Goal: Information Seeking & Learning: Learn about a topic

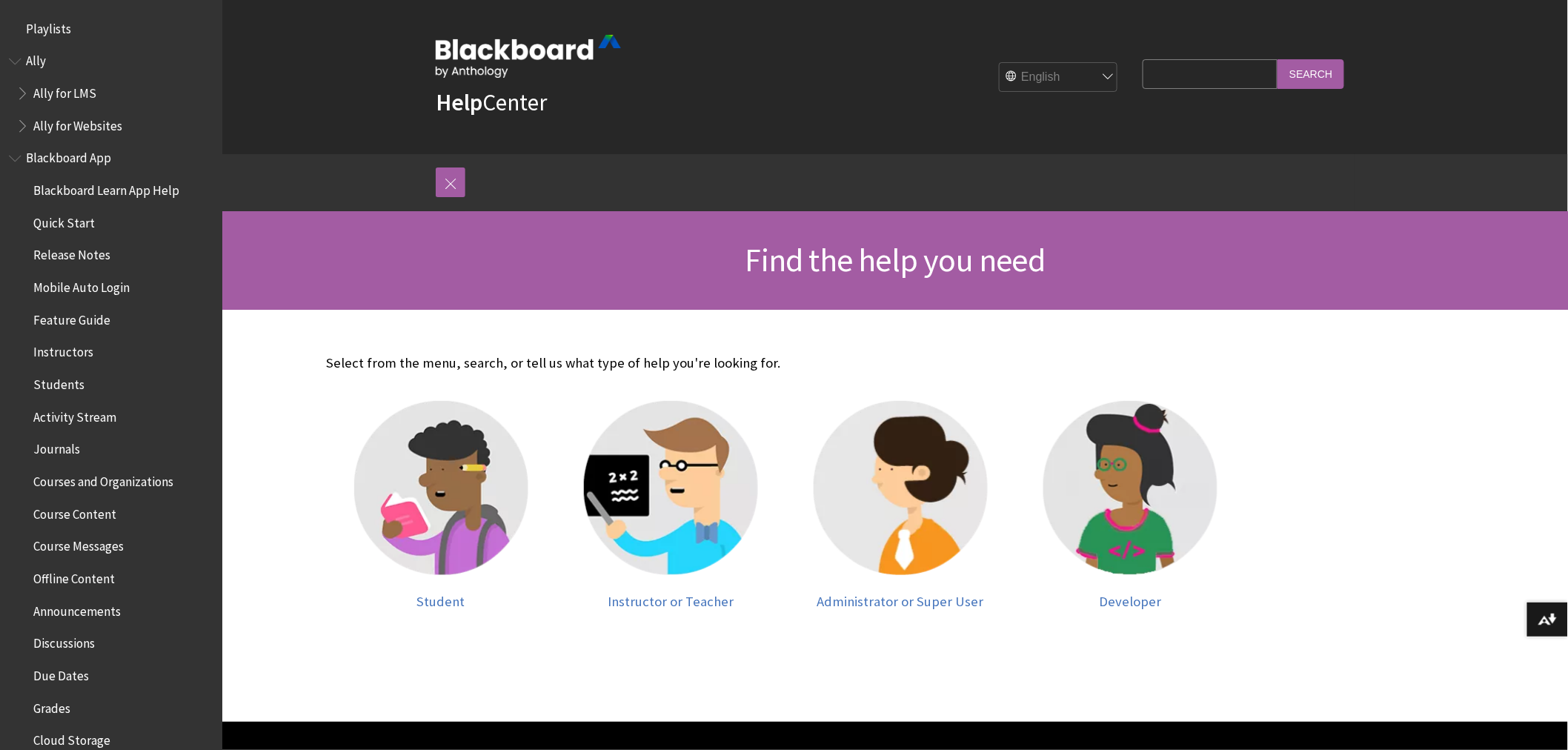
click at [1172, 79] on input "Search Query" at bounding box center [1210, 73] width 135 height 29
type input "ai design"
click at [1278, 59] on input "Search" at bounding box center [1311, 73] width 67 height 29
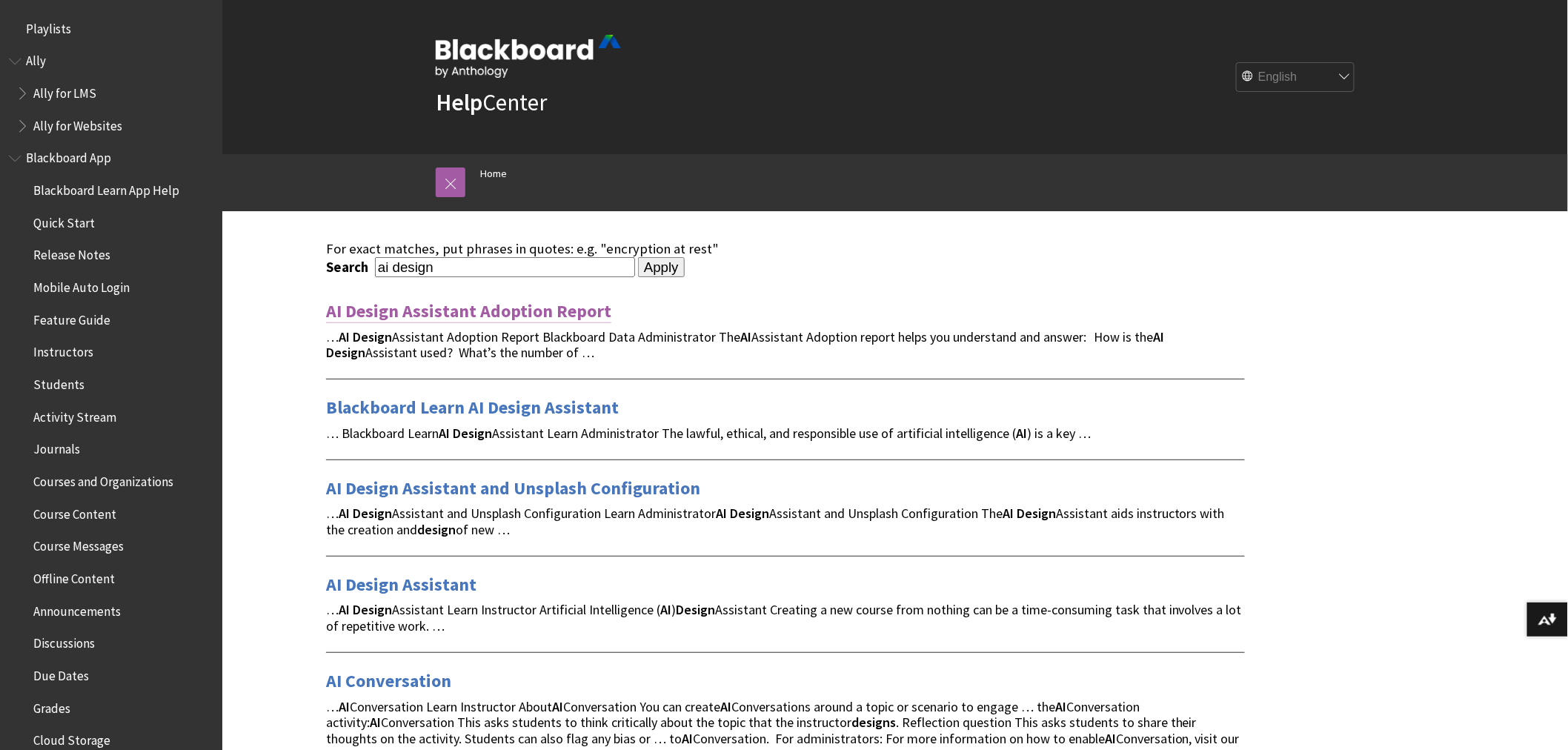
click at [583, 315] on link "AI Design Assistant Adoption Report" at bounding box center [469, 311] width 286 height 23
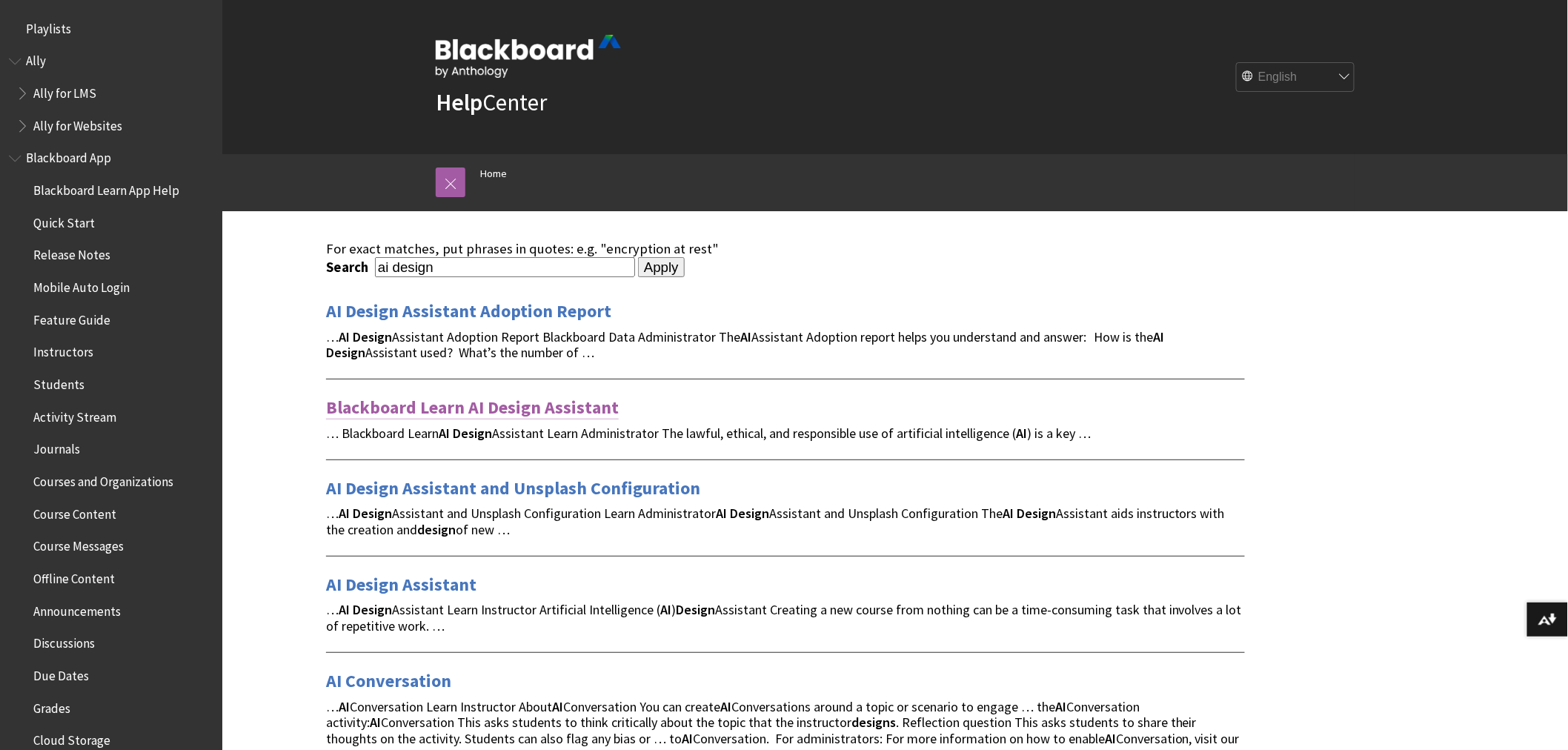
click at [590, 412] on link "Blackboard Learn AI Design Assistant" at bounding box center [473, 407] width 293 height 23
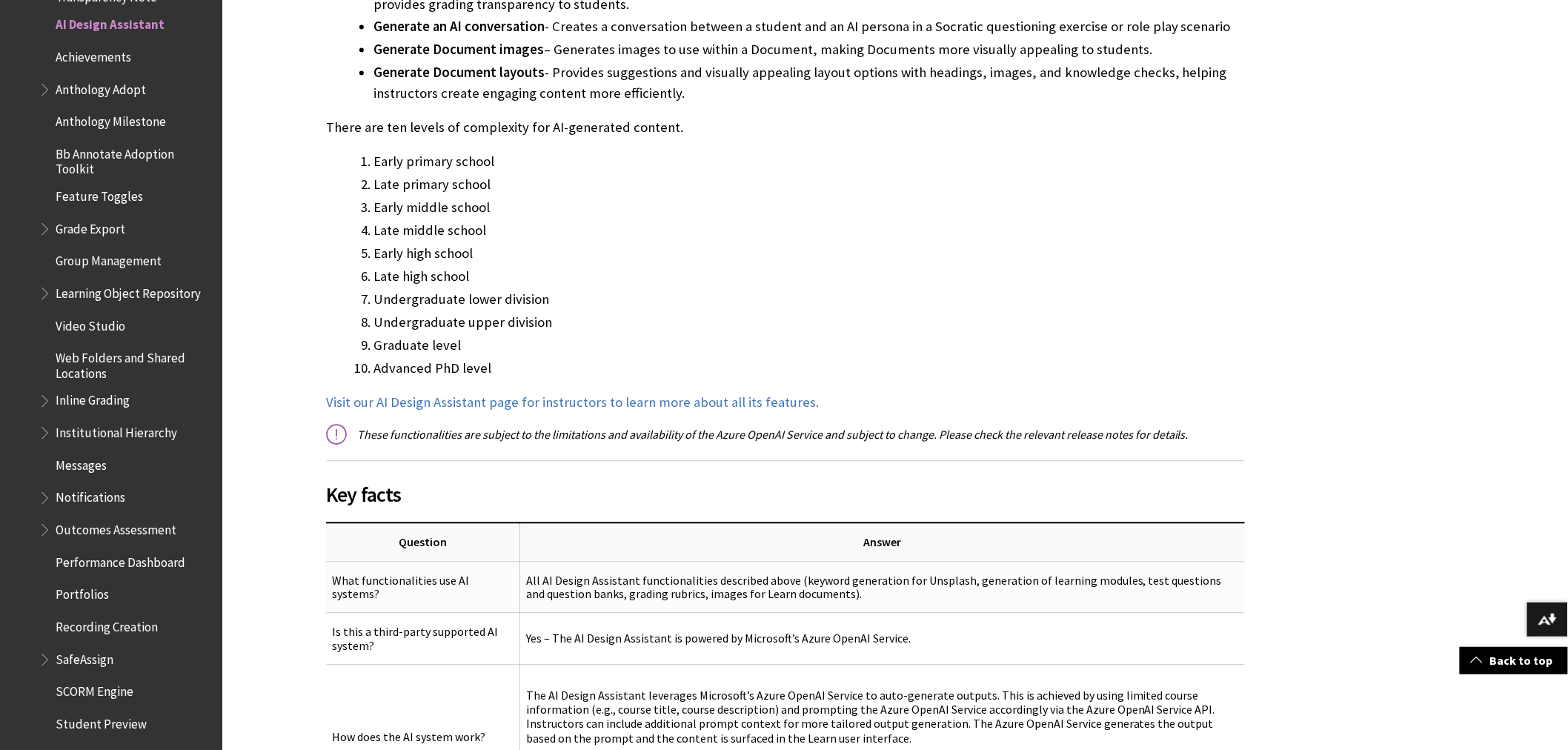
scroll to position [1482, 0]
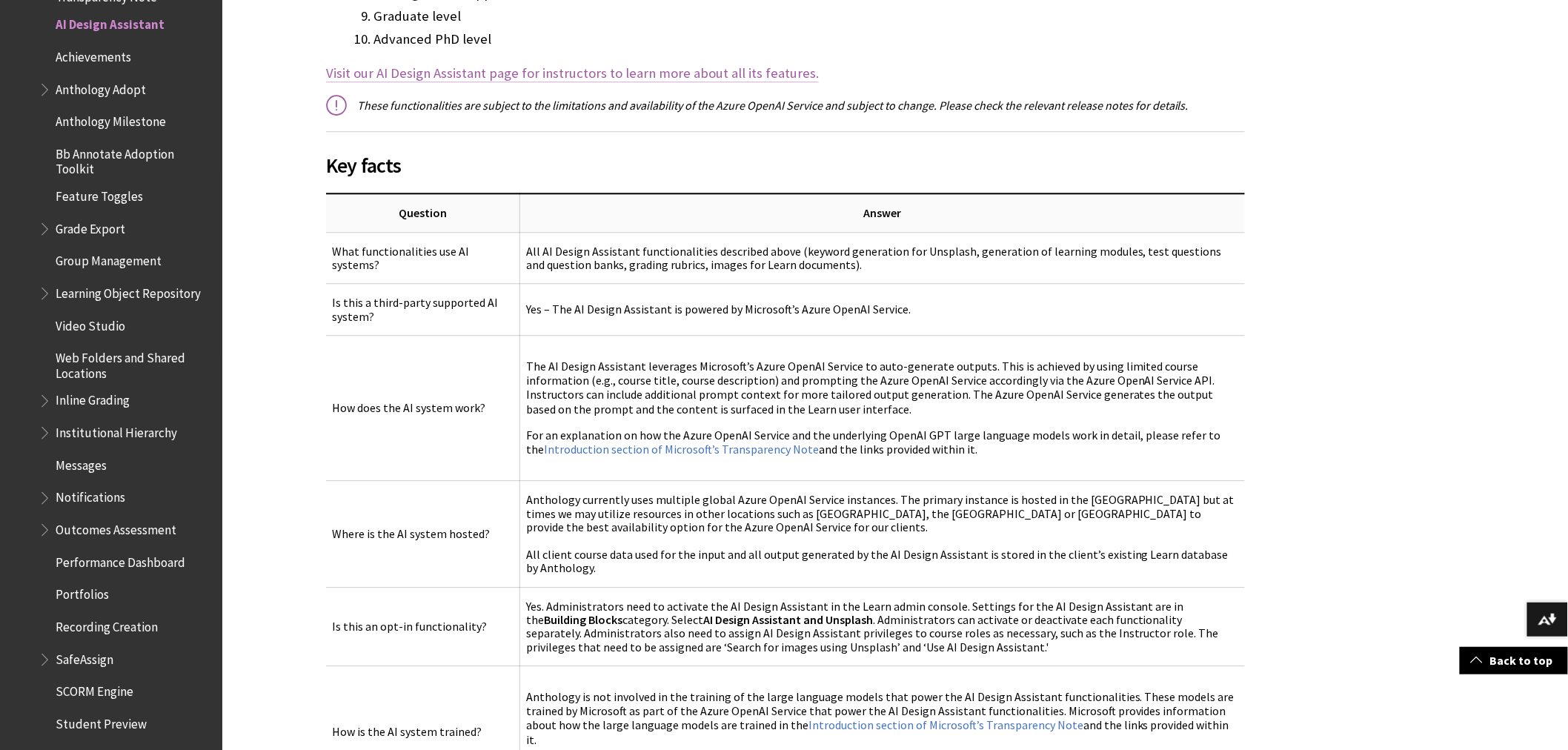
click at [712, 70] on span "Visit our AI Design Assistant page for instructors to learn more about all its …" at bounding box center [572, 73] width 493 height 17
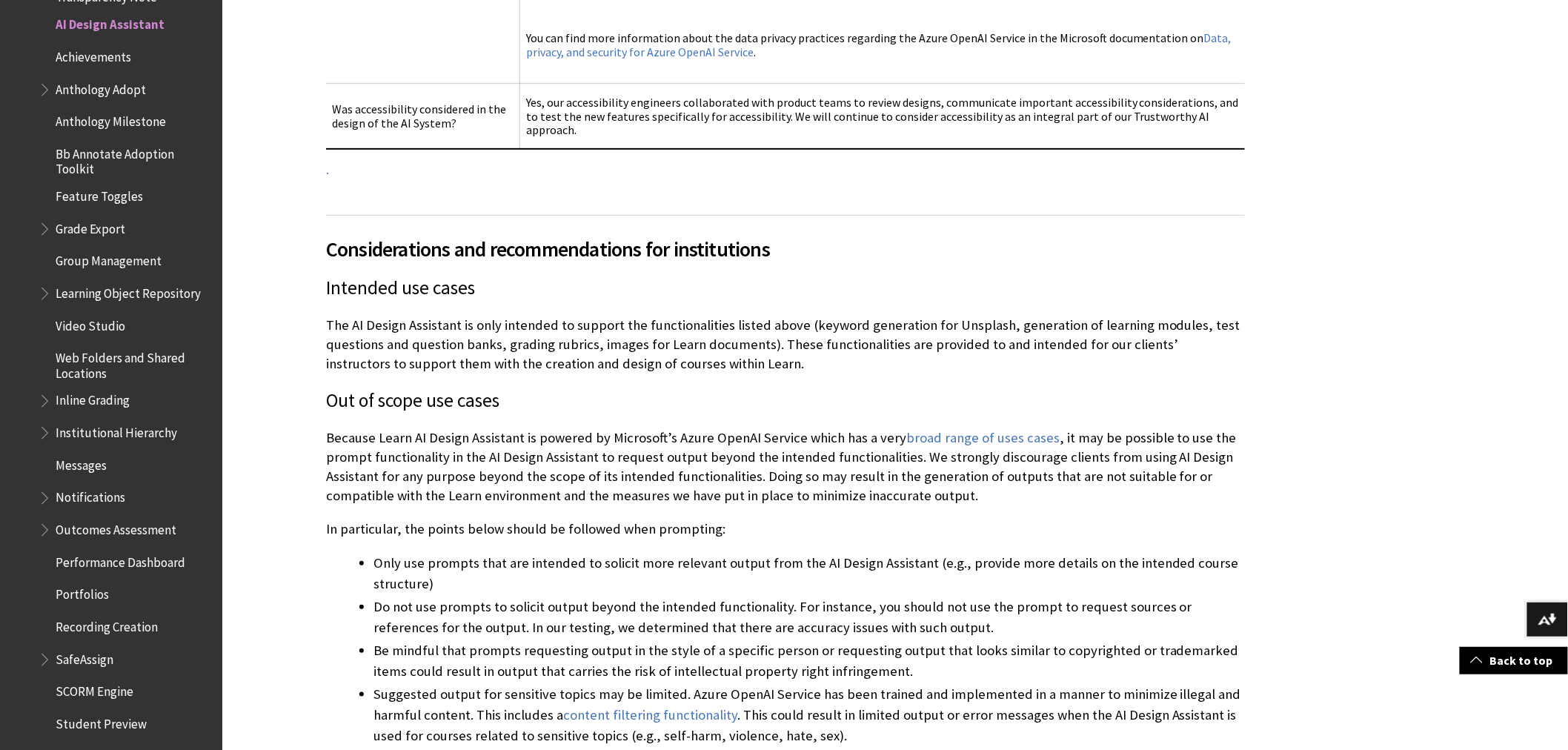
scroll to position [2800, 0]
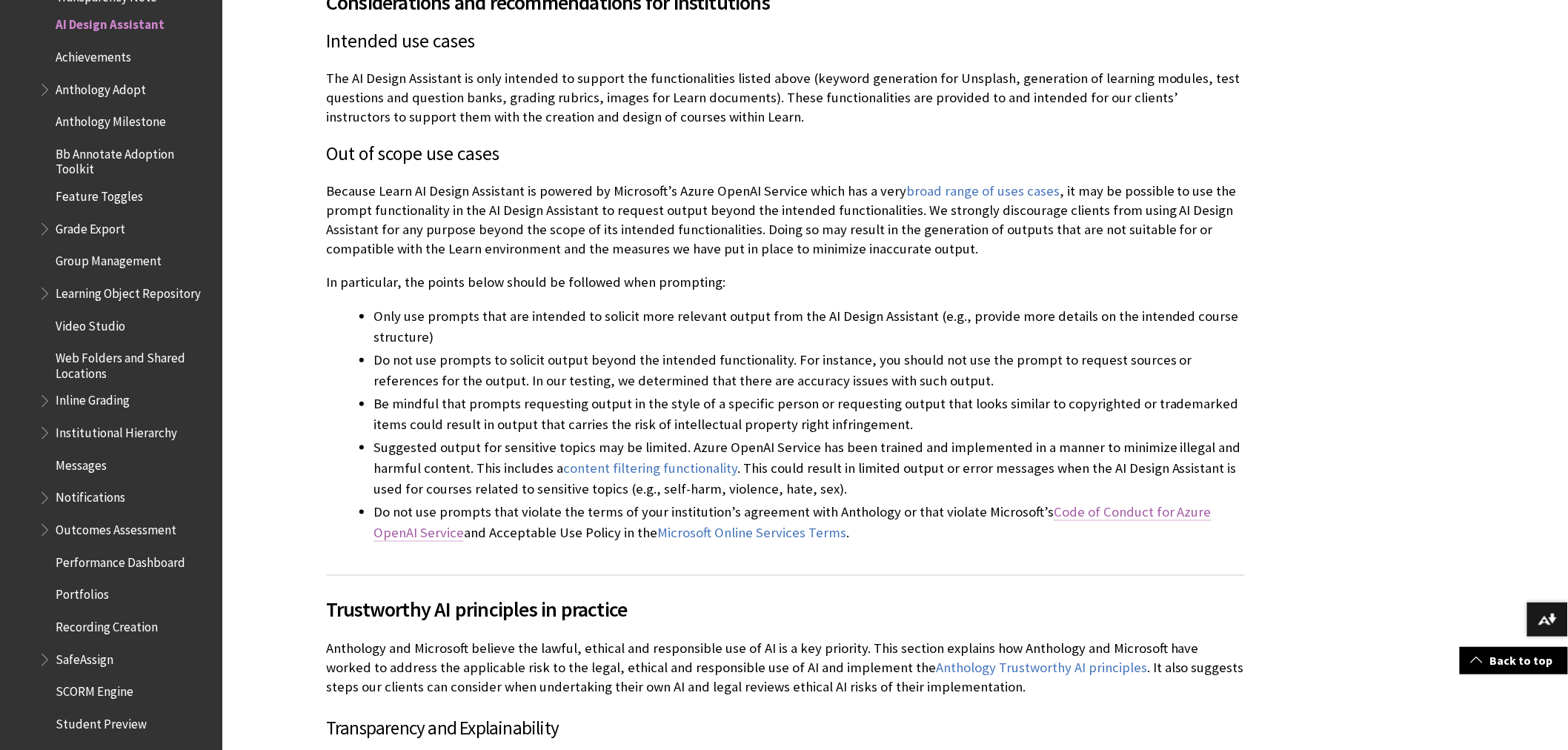
click at [1094, 504] on link "Code of Conduct for Azure OpenAI Service" at bounding box center [793, 523] width 838 height 39
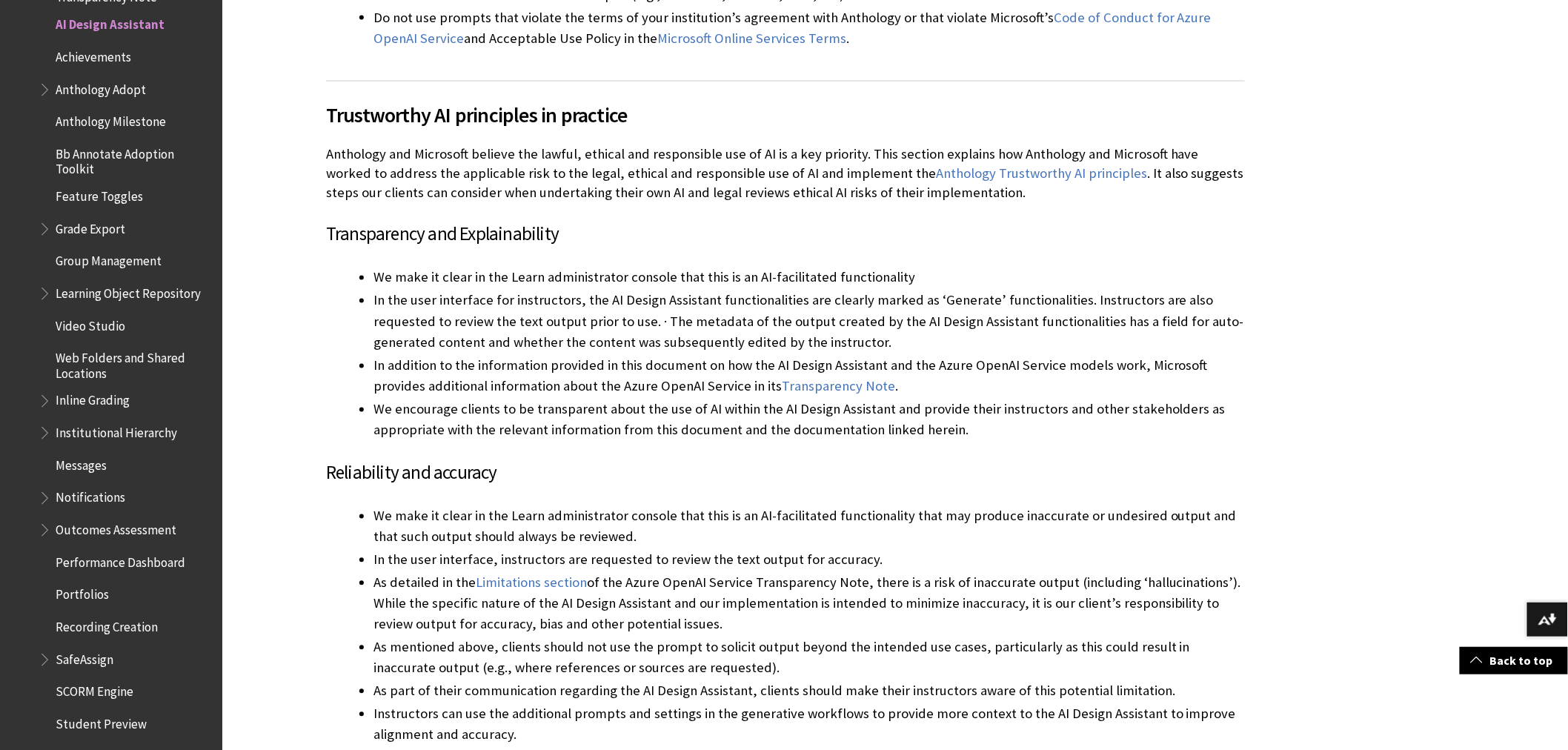
scroll to position [3377, 0]
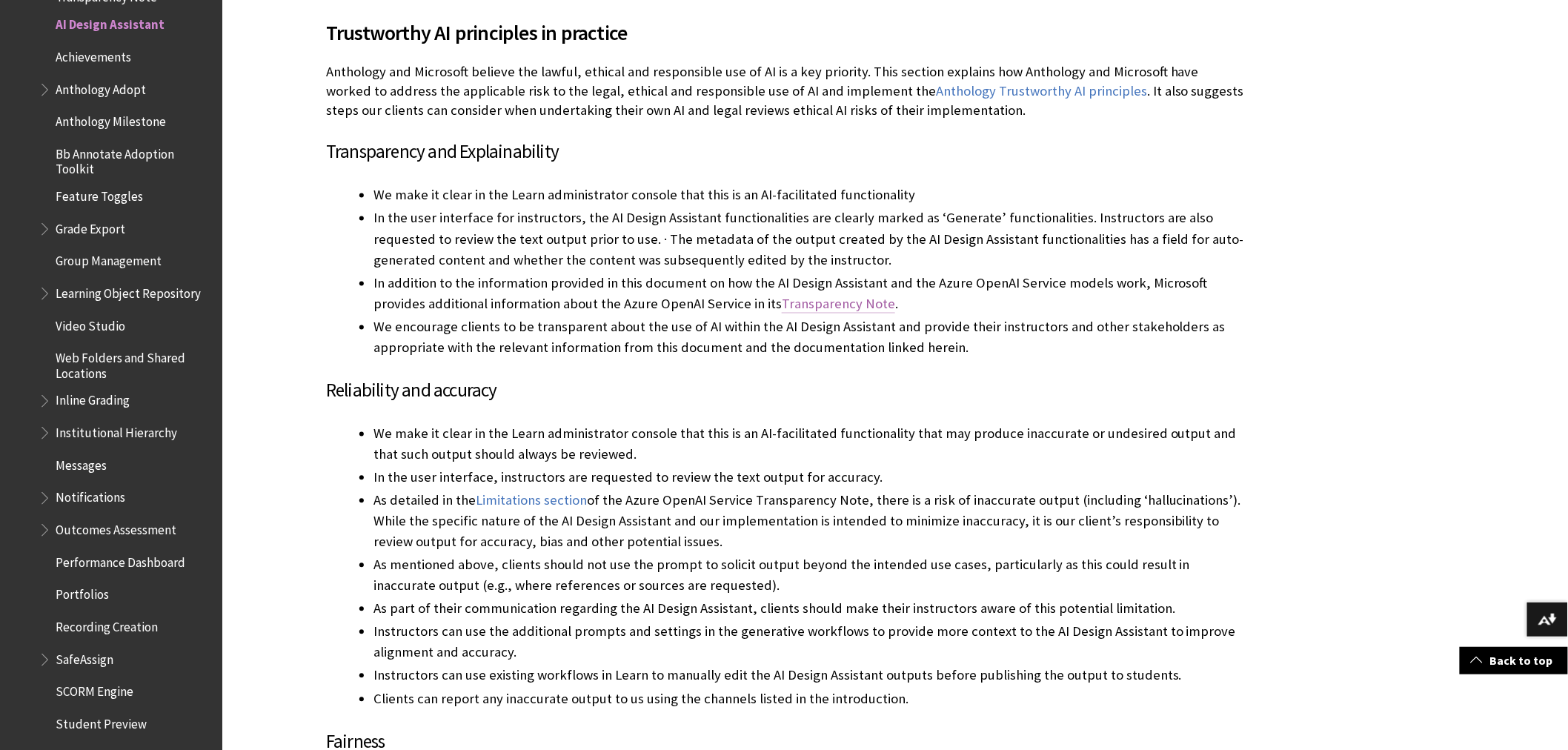
click at [800, 296] on link "Transparency Note" at bounding box center [838, 305] width 114 height 18
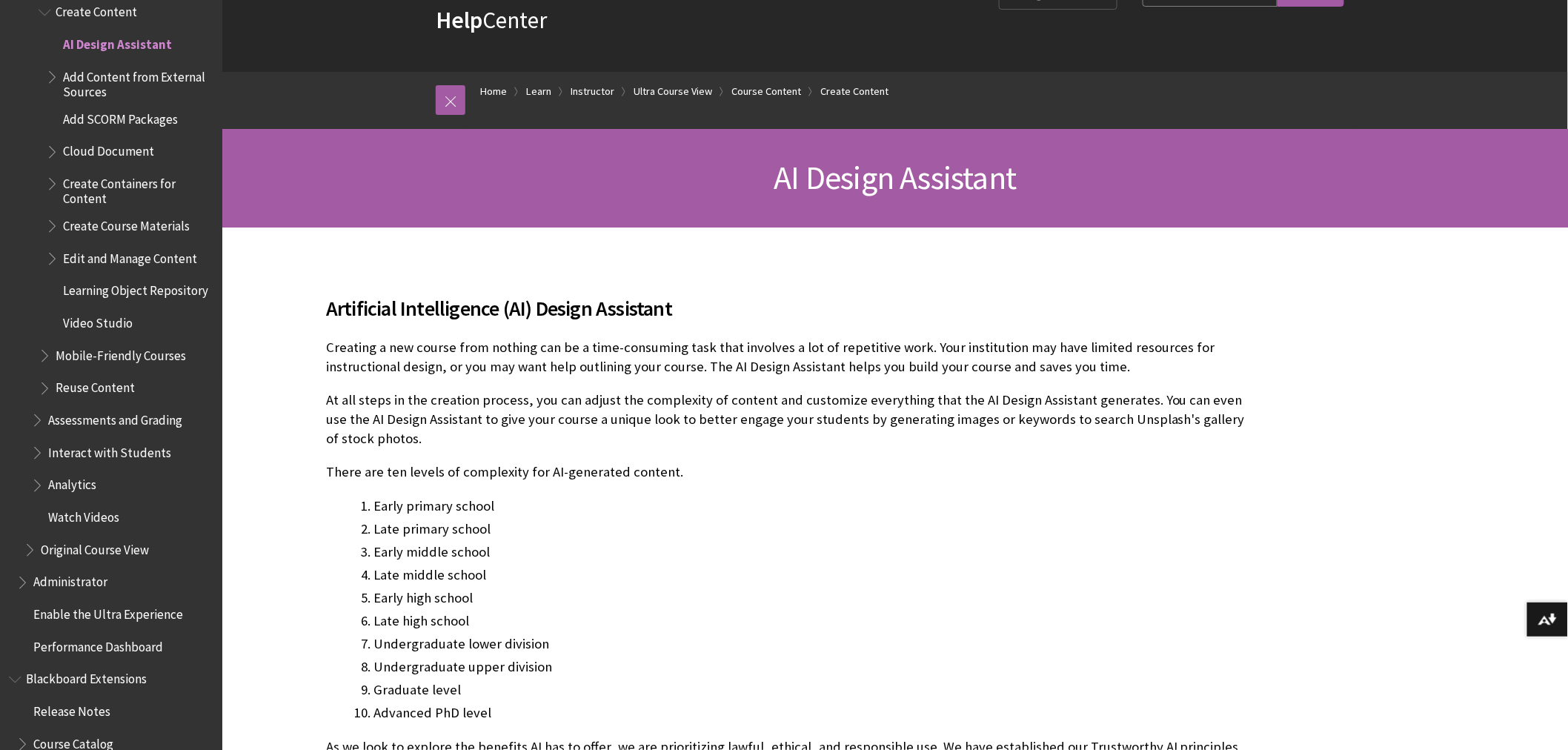
scroll to position [164, 0]
